Goal: Use online tool/utility: Use online tool/utility

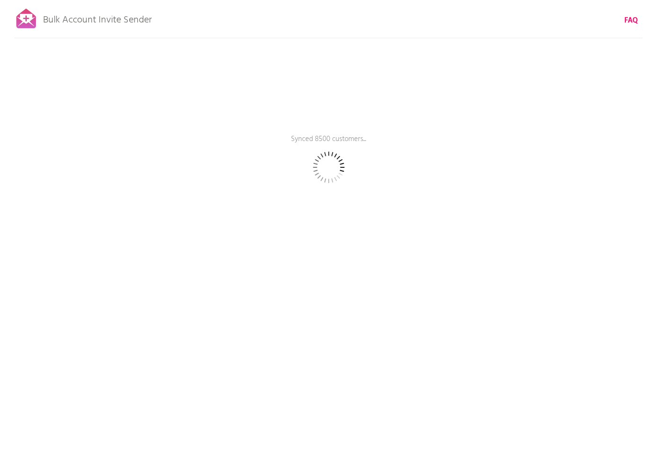
click at [641, 24] on div "Bulk Account Invite Sender FAQ Synced 8500 customers... Pause sending (This can…" at bounding box center [328, 167] width 657 height 335
click at [632, 20] on b "FAQ" at bounding box center [630, 20] width 13 height 11
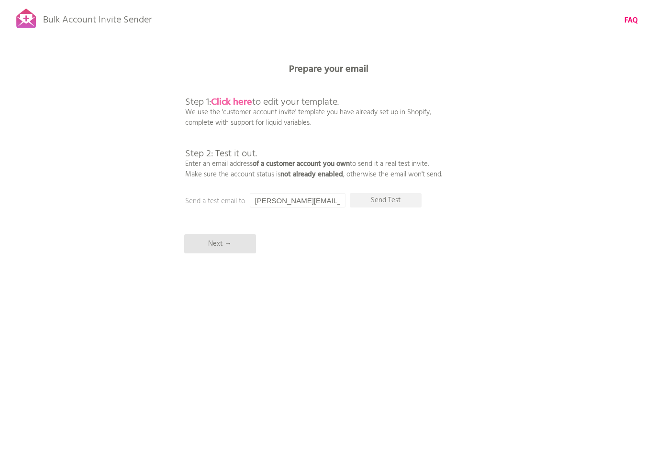
click at [241, 101] on b "Click here" at bounding box center [231, 102] width 41 height 15
click at [308, 202] on input "[PERSON_NAME][EMAIL_ADDRESS][PERSON_NAME][DOMAIN_NAME]" at bounding box center [298, 200] width 96 height 14
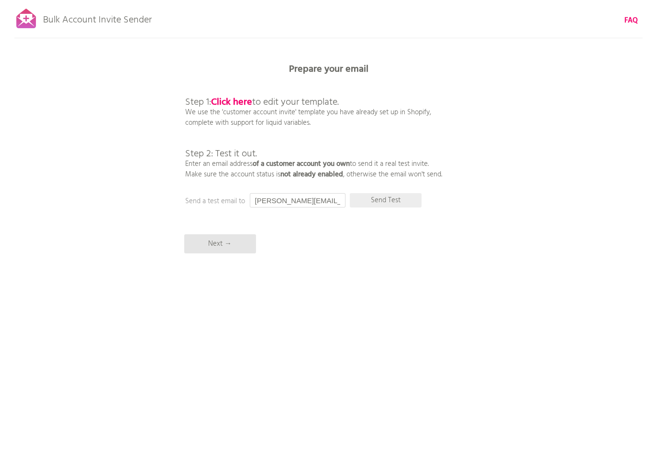
type input "[PERSON_NAME][EMAIL_ADDRESS][DOMAIN_NAME]"
click at [372, 197] on p "Send Test" at bounding box center [386, 200] width 72 height 14
click at [317, 203] on input "[PERSON_NAME][EMAIL_ADDRESS][DOMAIN_NAME]" at bounding box center [298, 200] width 96 height 14
click at [293, 202] on input "[PERSON_NAME][EMAIL_ADDRESS][DOMAIN_NAME]" at bounding box center [298, 200] width 96 height 14
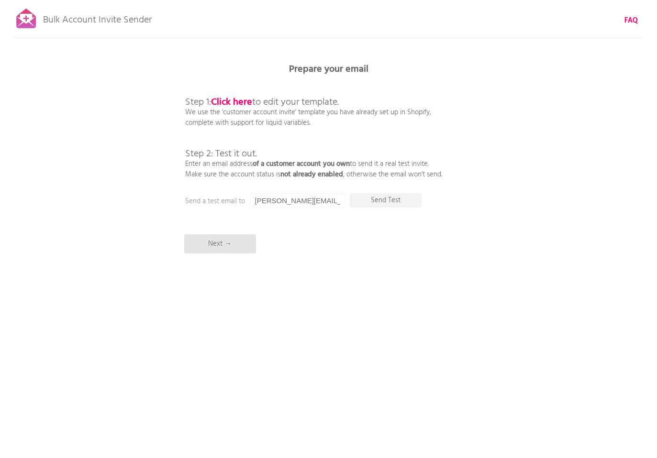
click at [293, 202] on input "[PERSON_NAME][EMAIL_ADDRESS][DOMAIN_NAME]" at bounding box center [298, 200] width 96 height 14
click at [232, 241] on p "Next →" at bounding box center [220, 243] width 72 height 19
